Goal: Navigation & Orientation: Find specific page/section

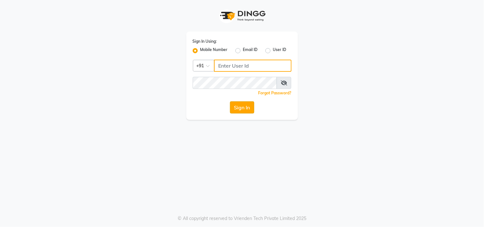
type input "9619367097"
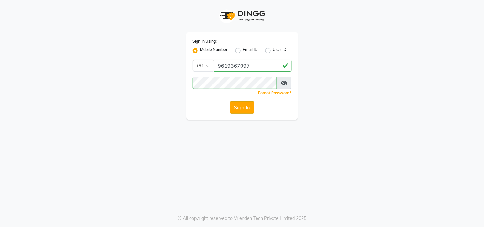
click at [241, 108] on button "Sign In" at bounding box center [242, 108] width 24 height 12
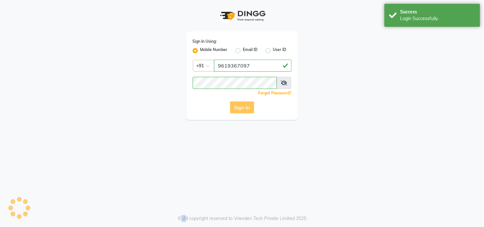
click at [241, 108] on div "Sign In" at bounding box center [242, 108] width 99 height 12
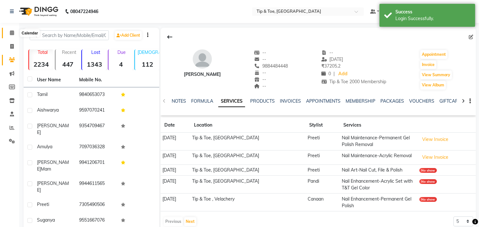
click at [11, 33] on icon at bounding box center [12, 32] width 4 height 5
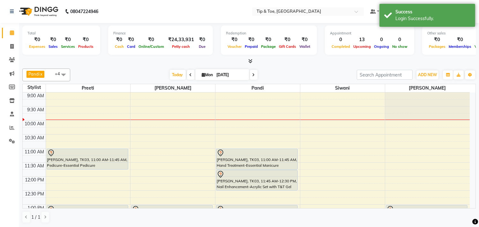
scroll to position [101, 0]
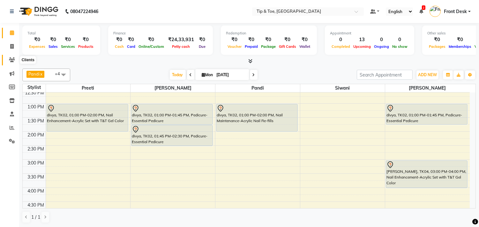
click at [12, 60] on icon at bounding box center [12, 59] width 6 height 5
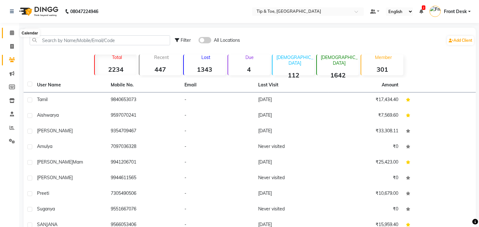
click at [12, 33] on icon at bounding box center [12, 32] width 4 height 5
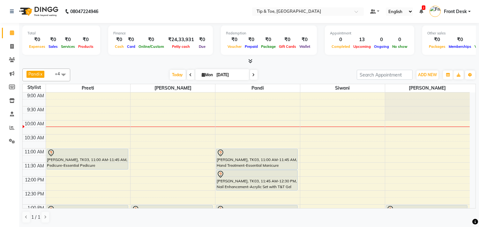
click at [254, 74] on span at bounding box center [254, 75] width 8 height 10
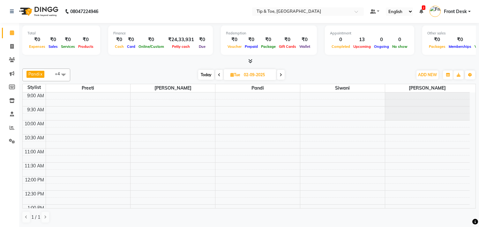
scroll to position [28, 0]
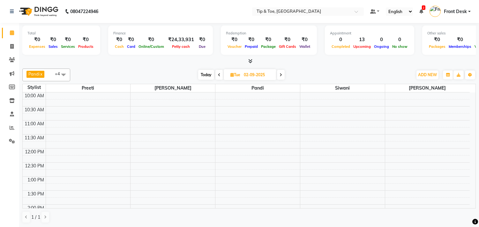
click at [281, 76] on icon at bounding box center [281, 75] width 3 height 4
click at [217, 75] on icon at bounding box center [218, 75] width 3 height 4
click at [218, 75] on icon at bounding box center [219, 75] width 3 height 4
type input "[DATE]"
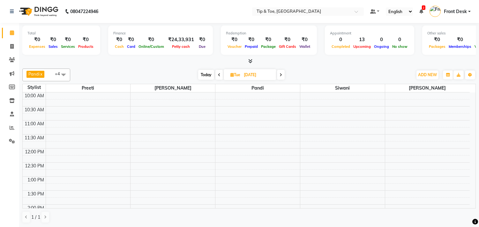
scroll to position [28, 0]
